Goal: Information Seeking & Learning: Learn about a topic

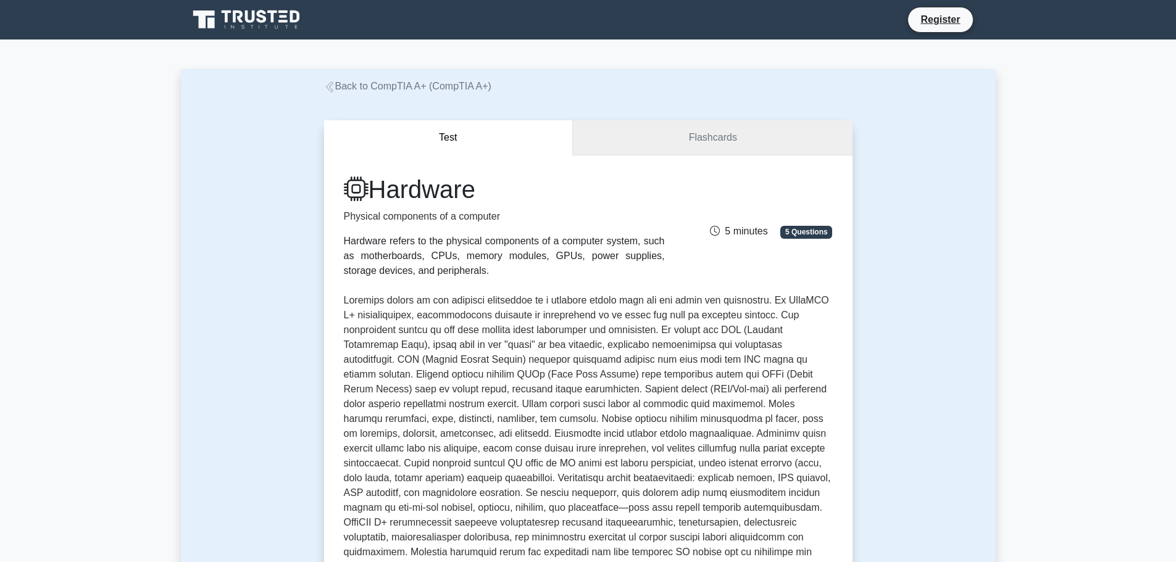
click at [741, 148] on link "Flashcards" at bounding box center [712, 137] width 279 height 35
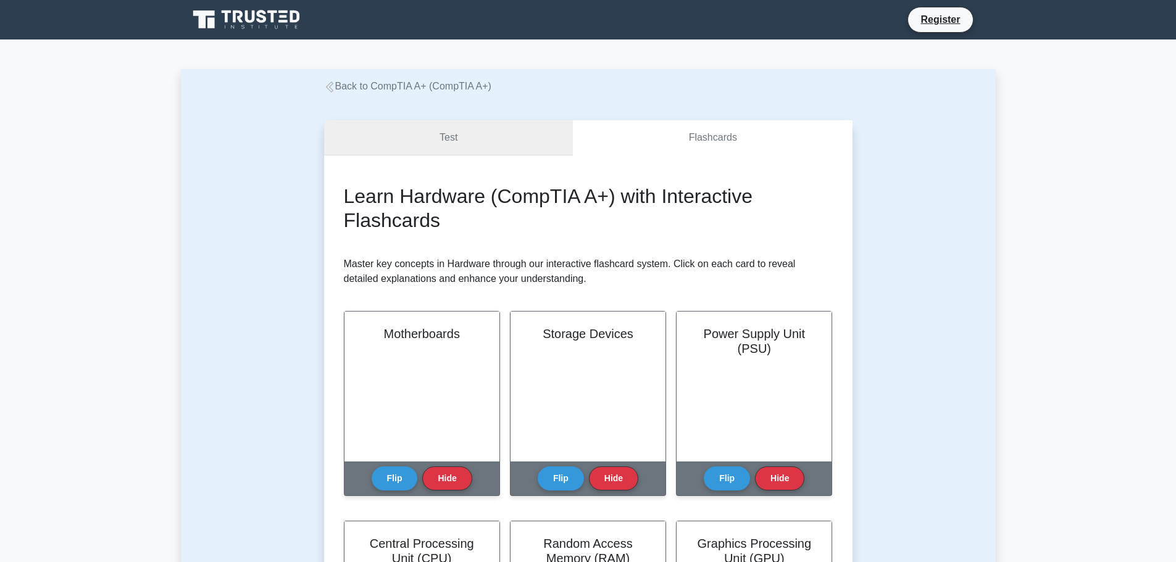
click at [459, 146] on link "Test" at bounding box center [448, 137] width 249 height 35
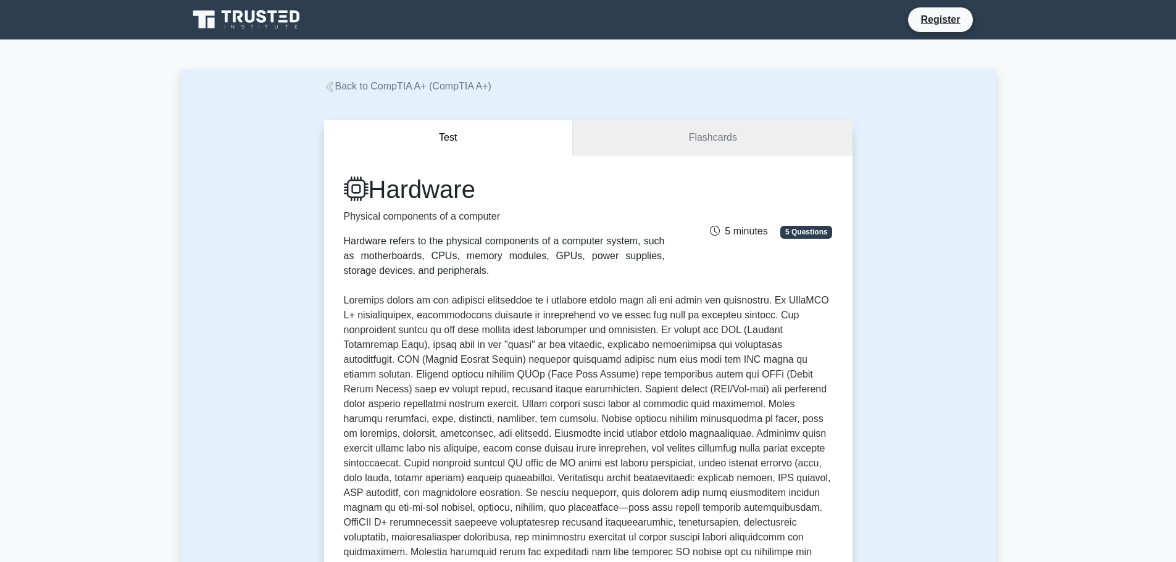
click at [670, 125] on link "Flashcards" at bounding box center [712, 137] width 279 height 35
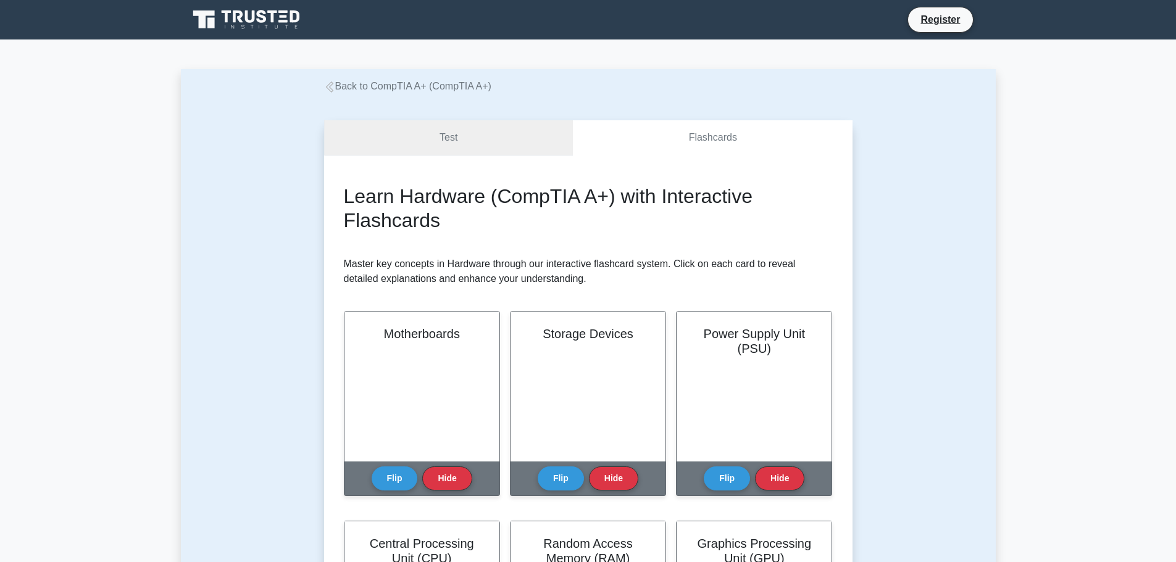
click at [489, 147] on link "Test" at bounding box center [448, 137] width 249 height 35
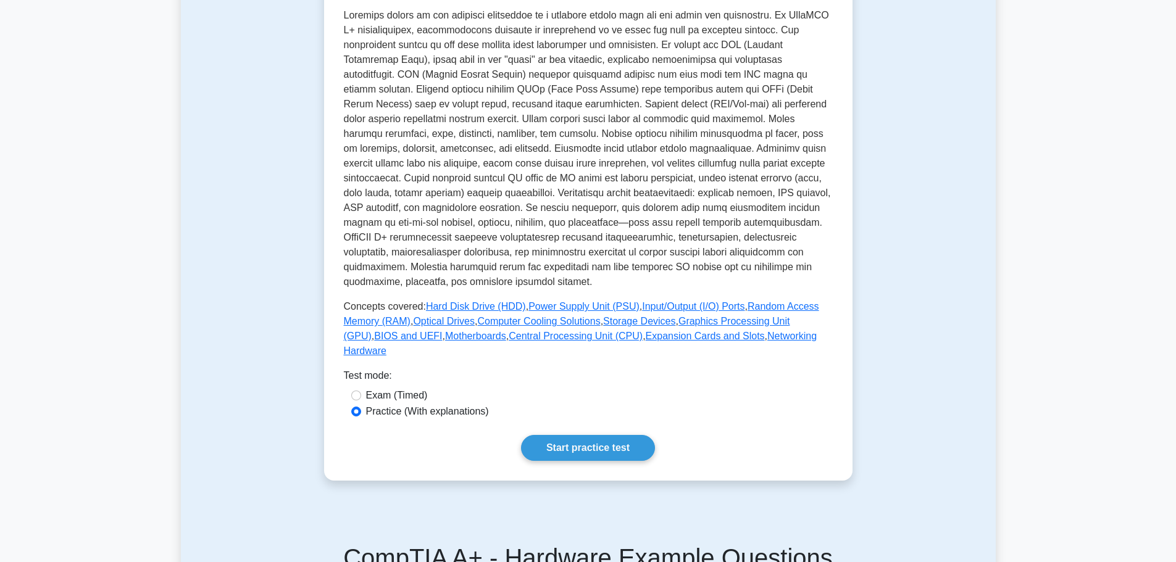
scroll to position [309, 0]
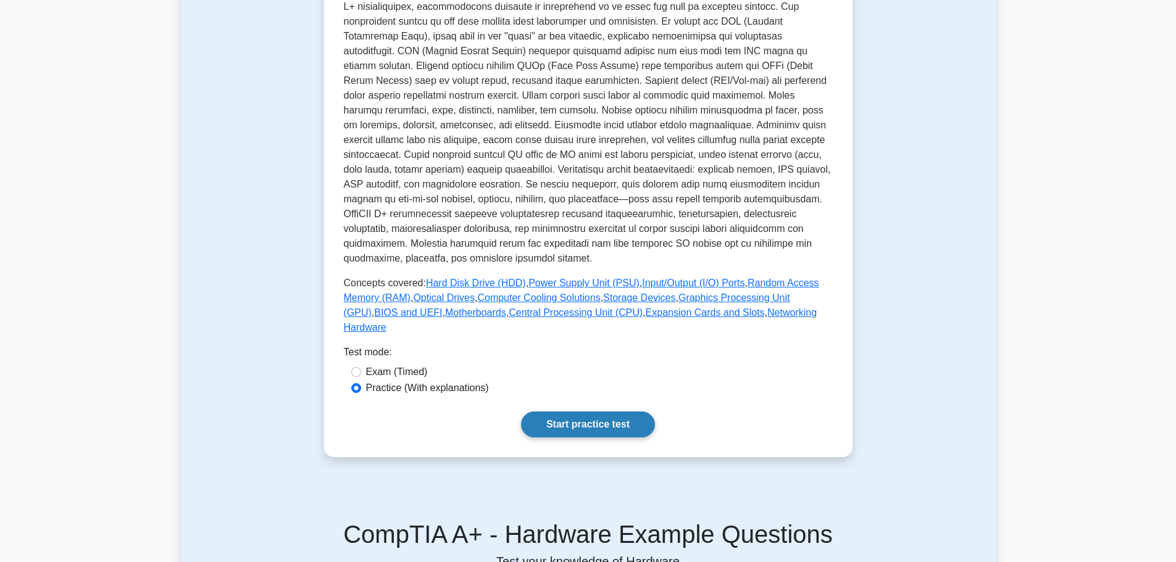
click at [589, 415] on link "Start practice test" at bounding box center [588, 425] width 134 height 26
